Goal: Information Seeking & Learning: Check status

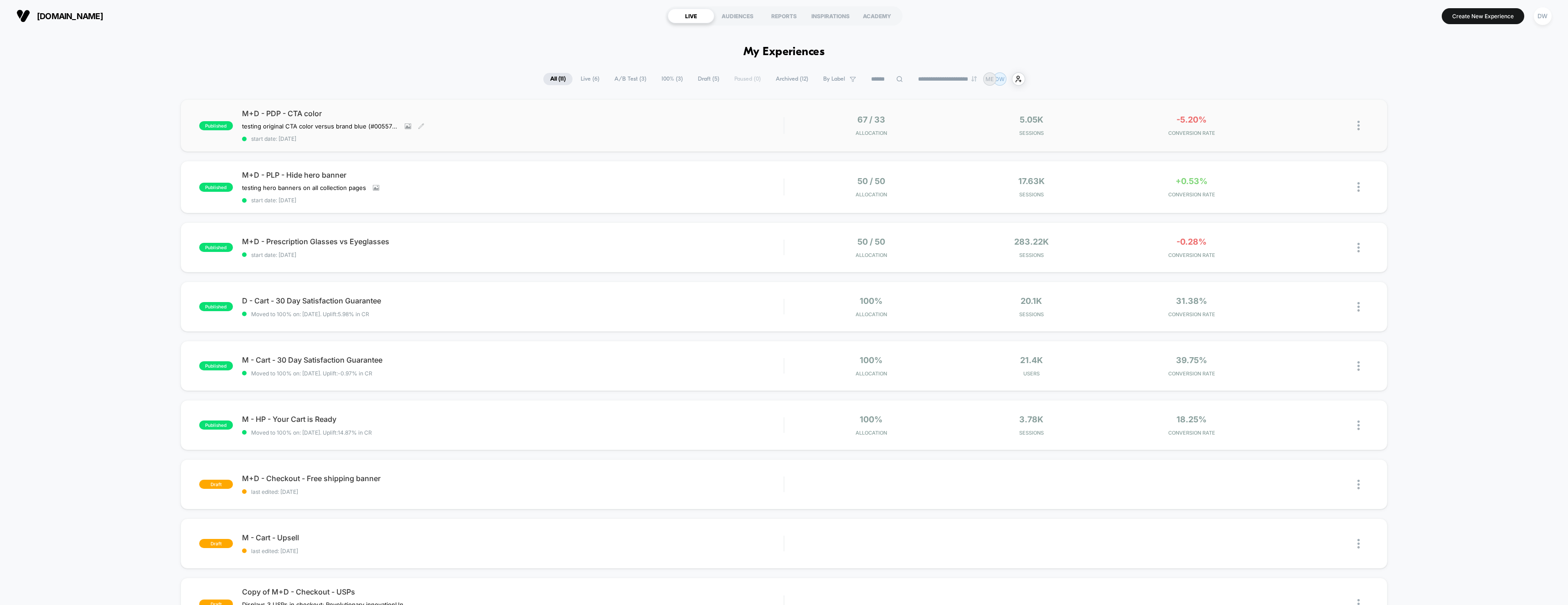
click at [549, 121] on div "M+D - PDP - CTA color testing original CTA color versus brand blue (#005577) ve…" at bounding box center [513, 125] width 542 height 33
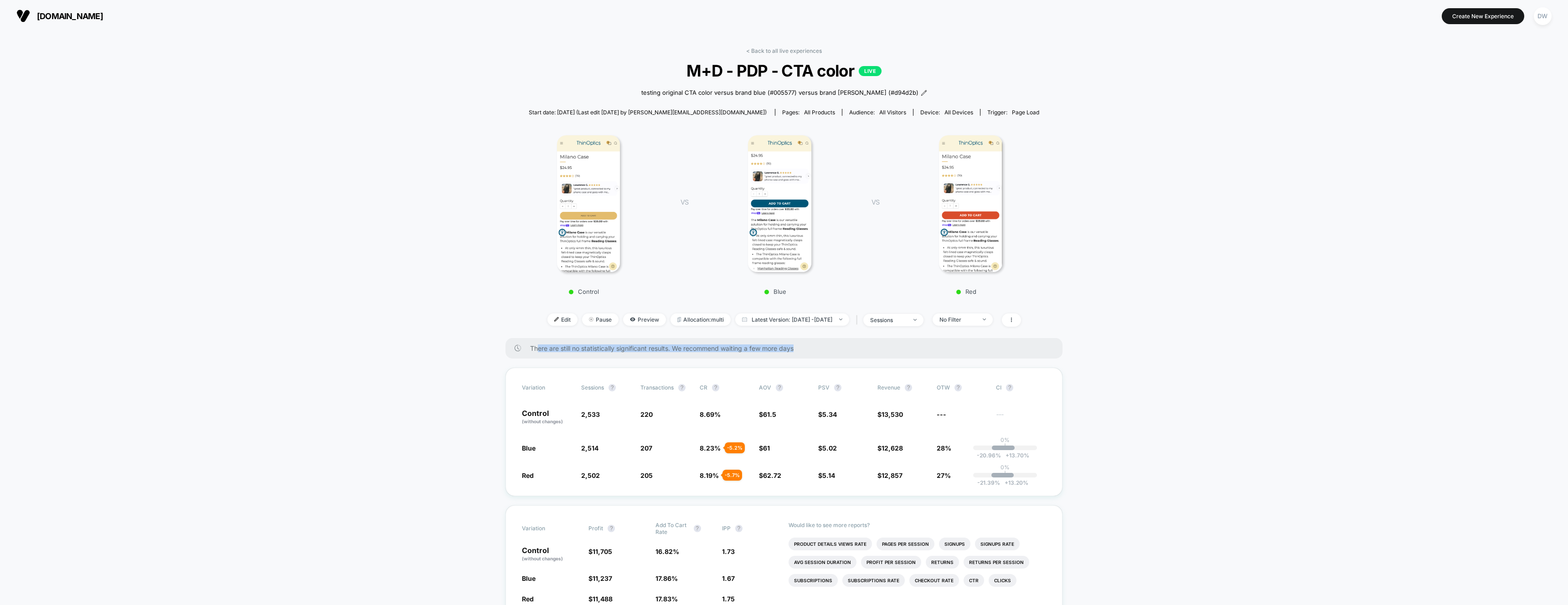
drag, startPoint x: 537, startPoint y: 350, endPoint x: 826, endPoint y: 352, distance: 289.0
click at [829, 352] on span "There are still no statistically significant results. We recommend waiting a fe…" at bounding box center [787, 349] width 514 height 8
click at [749, 50] on link "< Back to all live experiences" at bounding box center [783, 50] width 75 height 7
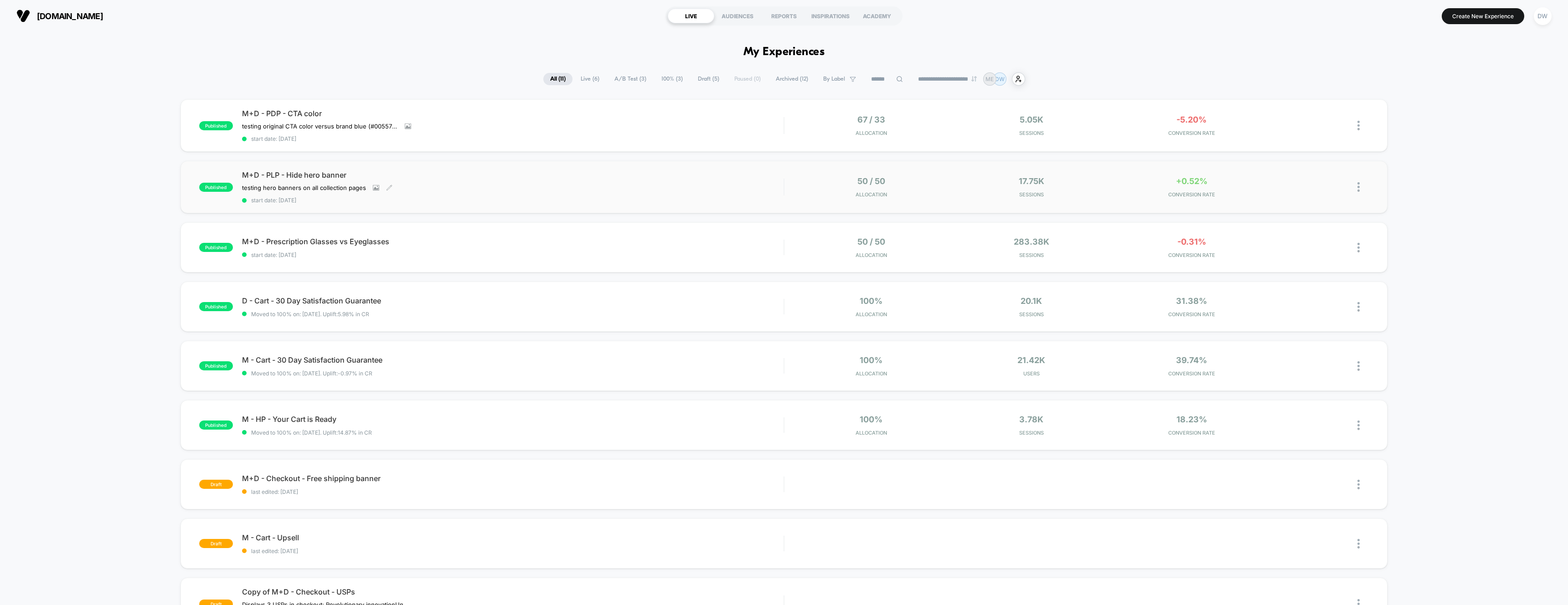
click at [452, 185] on div "testing hero banners on all collection pages Click to view images Click to edit…" at bounding box center [432, 188] width 379 height 8
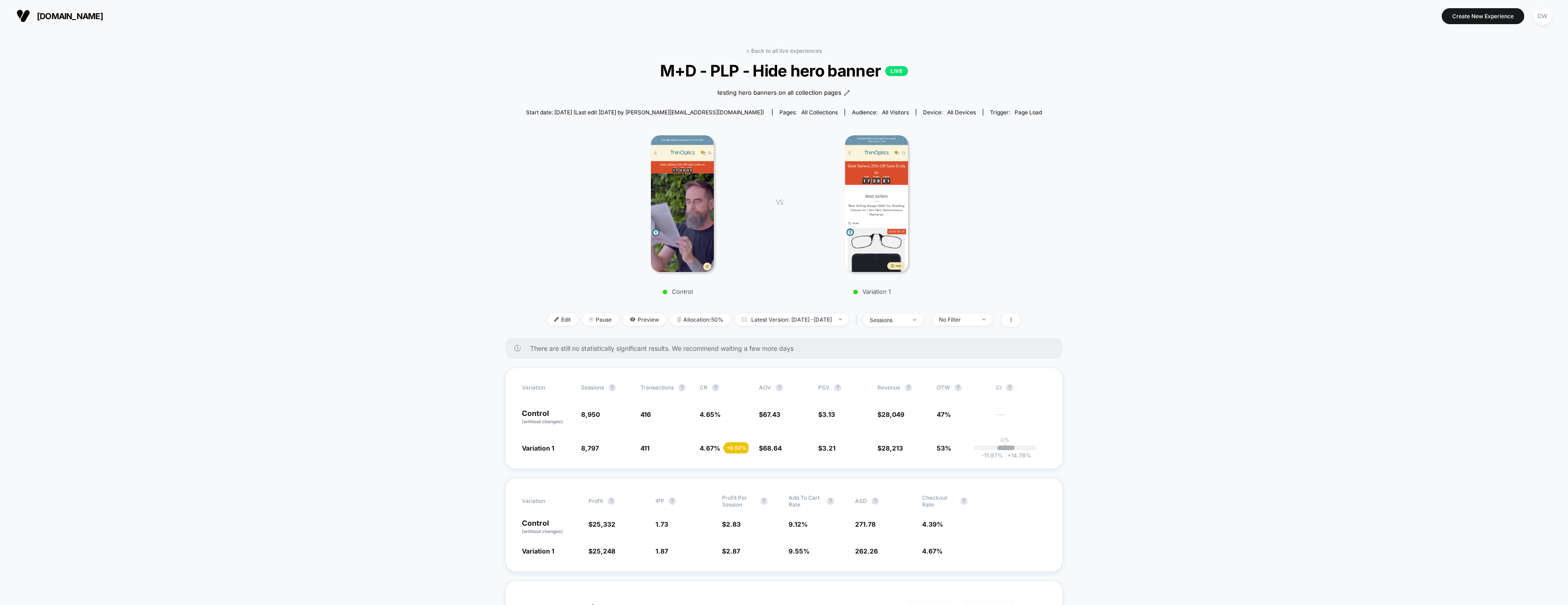
click at [762, 50] on link "< Back to all live experiences" at bounding box center [783, 50] width 75 height 7
